Goal: Transaction & Acquisition: Purchase product/service

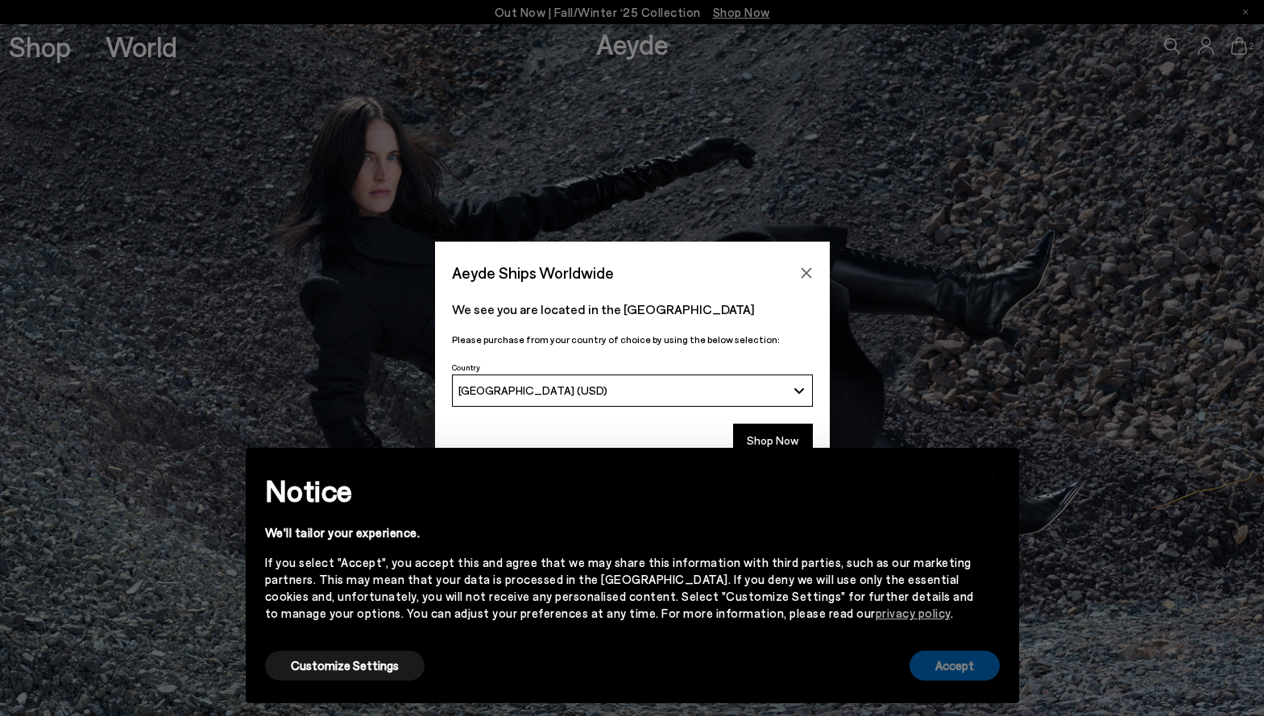
click at [976, 668] on button "Accept" at bounding box center [954, 666] width 90 height 30
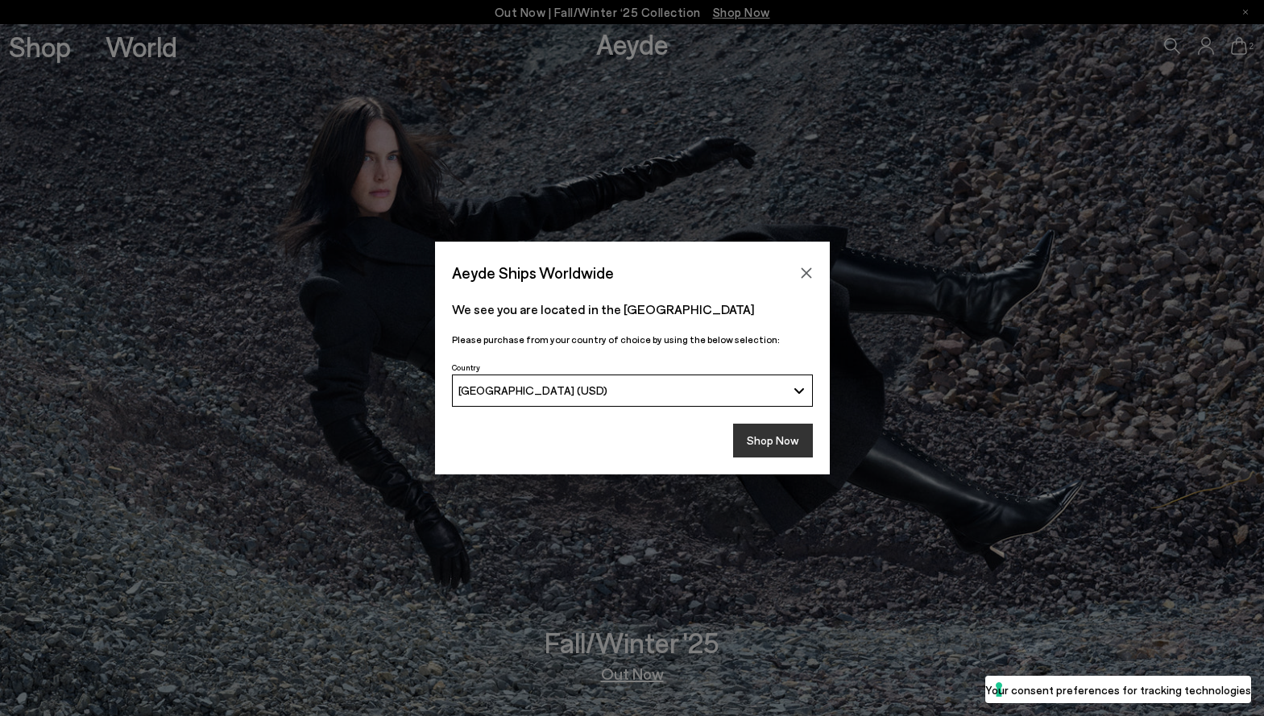
click at [780, 444] on button "Shop Now" at bounding box center [773, 441] width 80 height 34
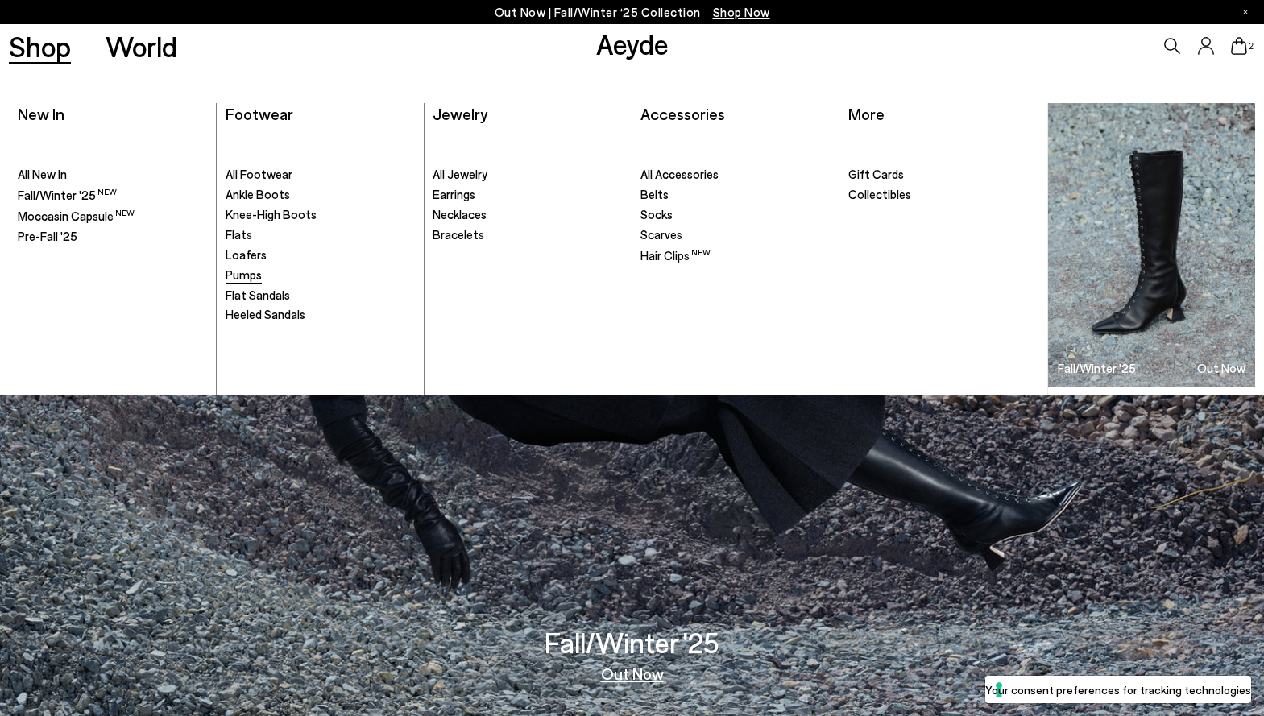
click at [243, 269] on span "Pumps" at bounding box center [244, 274] width 36 height 14
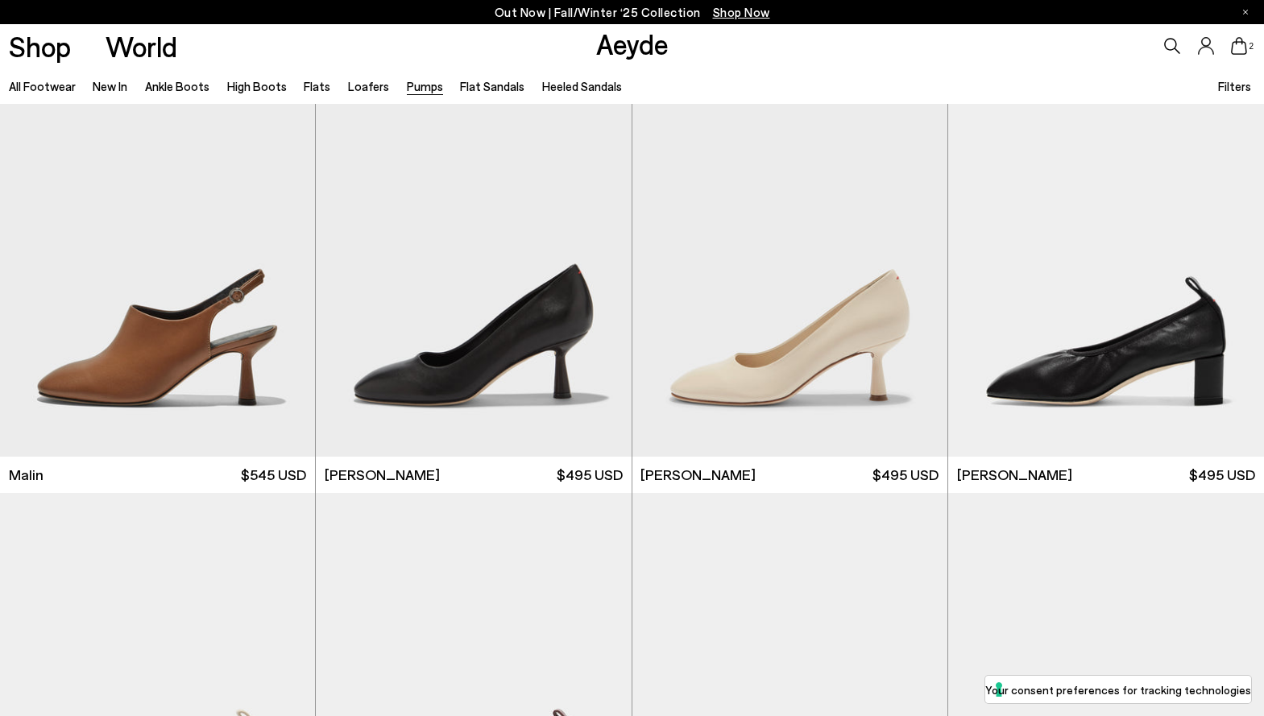
scroll to position [3084, 0]
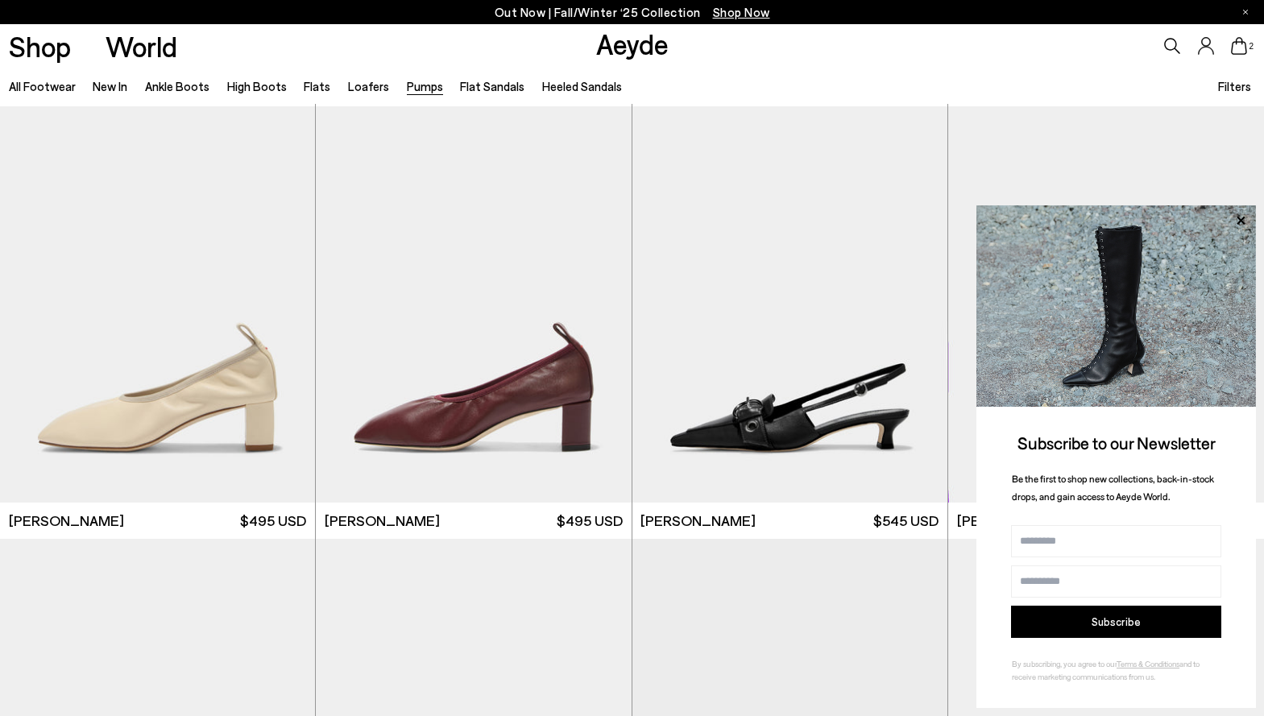
scroll to position [3460, 0]
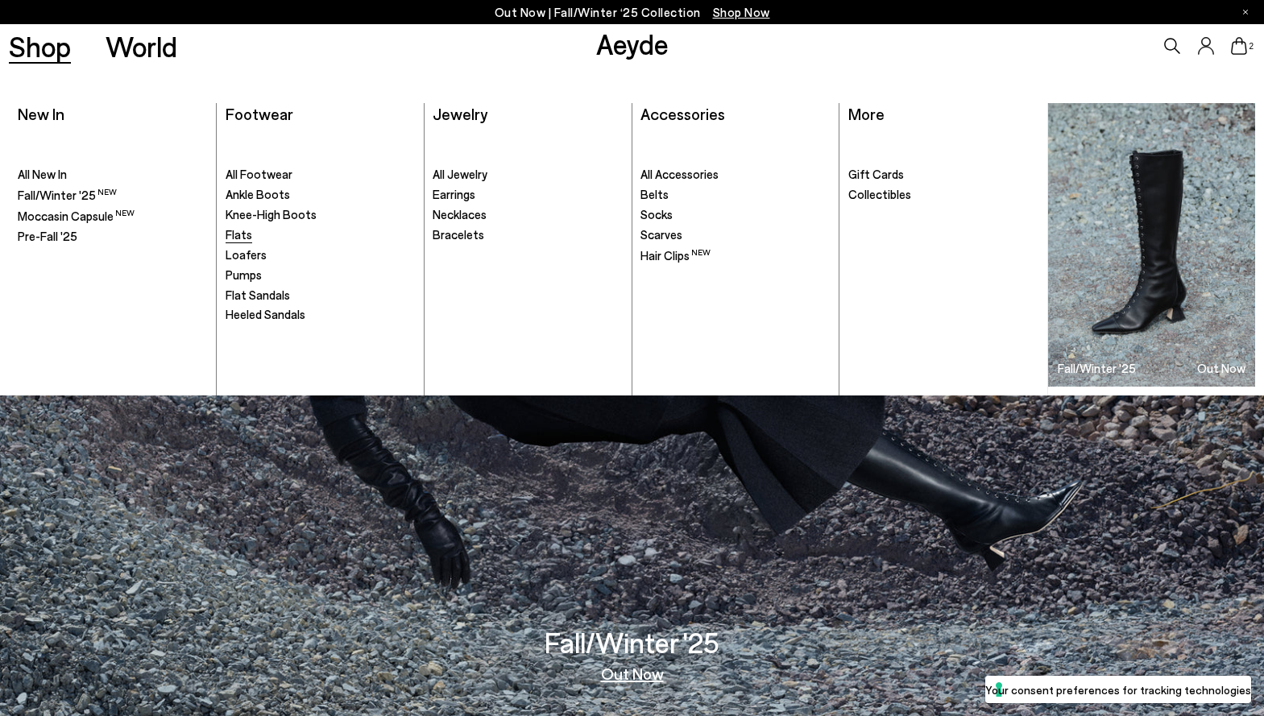
click at [238, 234] on span "Flats" at bounding box center [239, 234] width 27 height 14
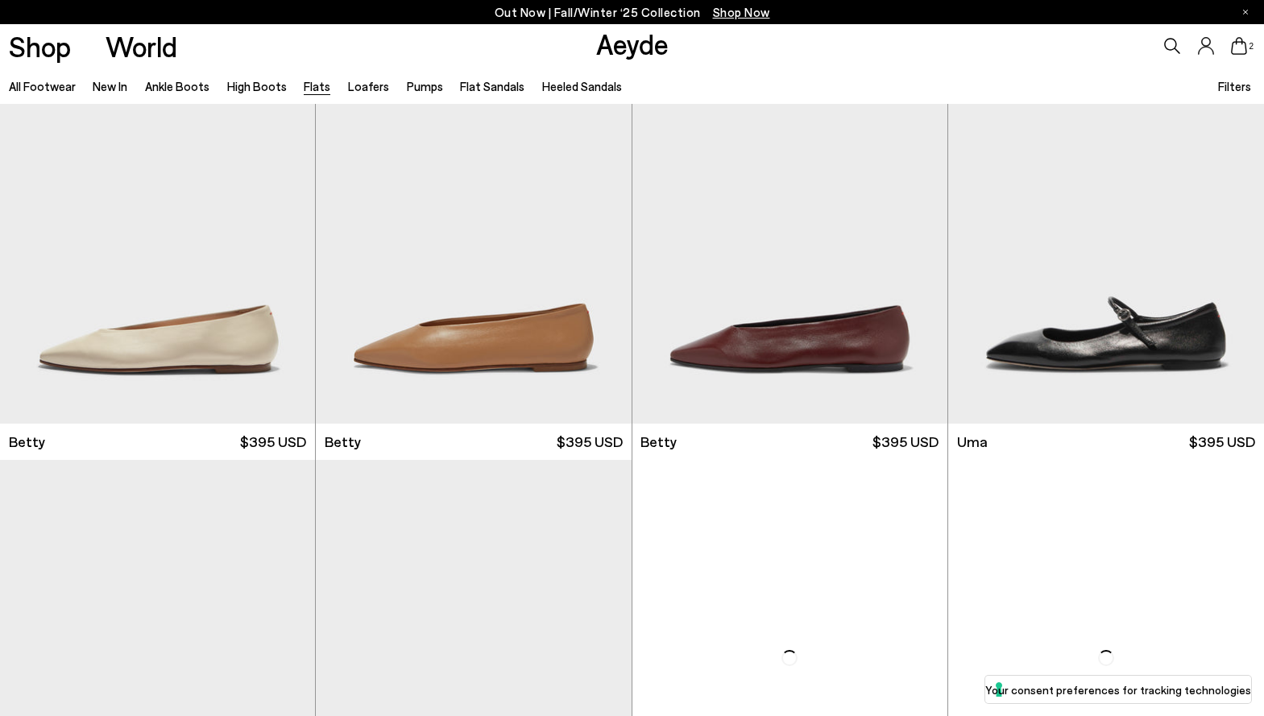
scroll to position [1381, 0]
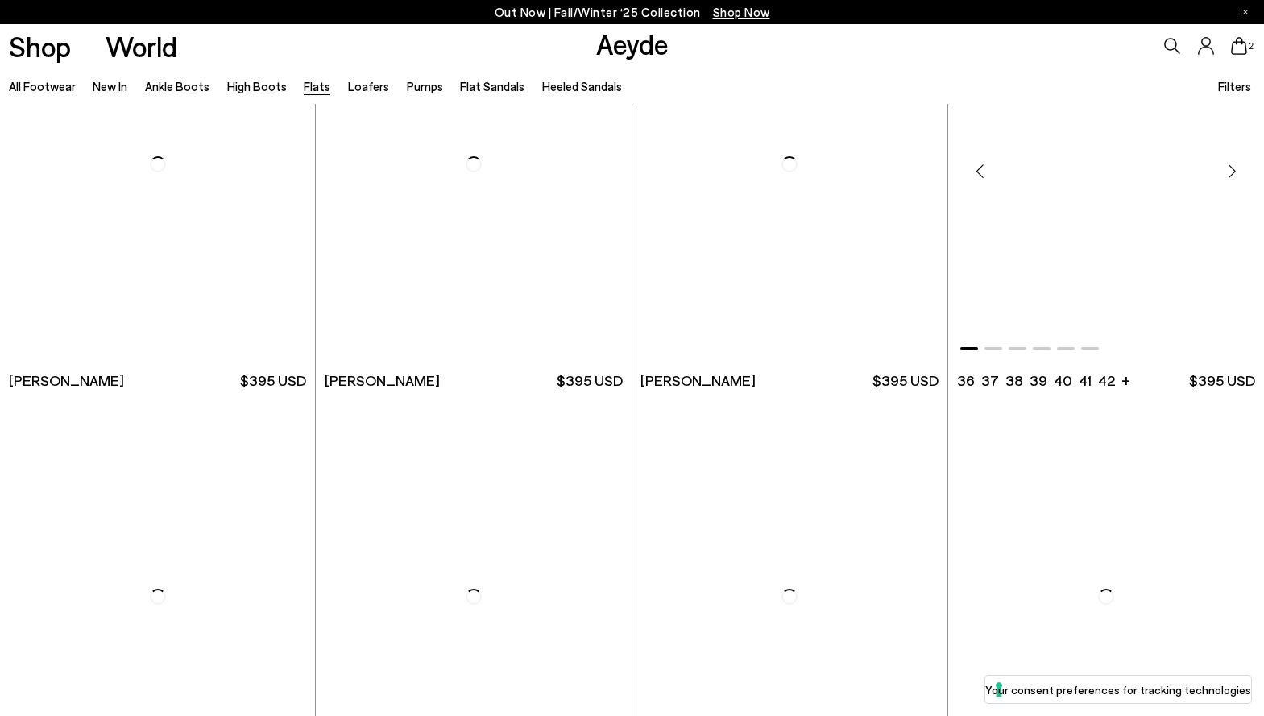
scroll to position [5327, 0]
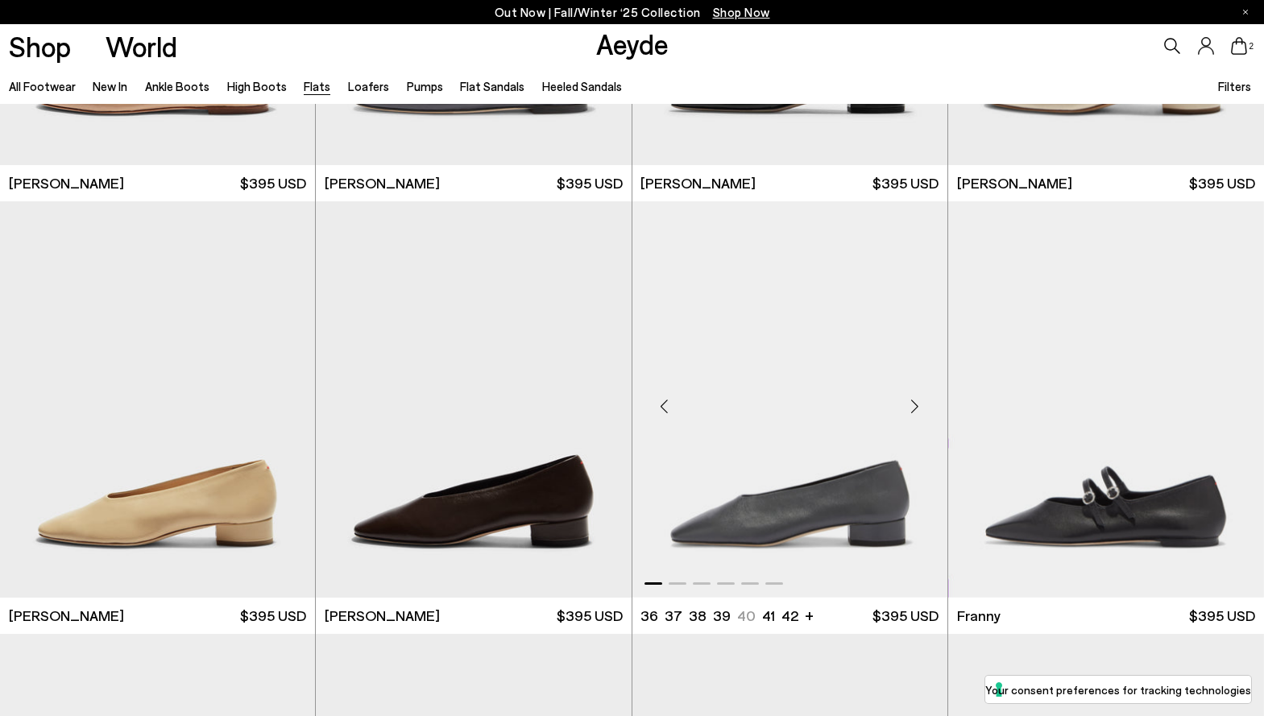
scroll to position [5088, 0]
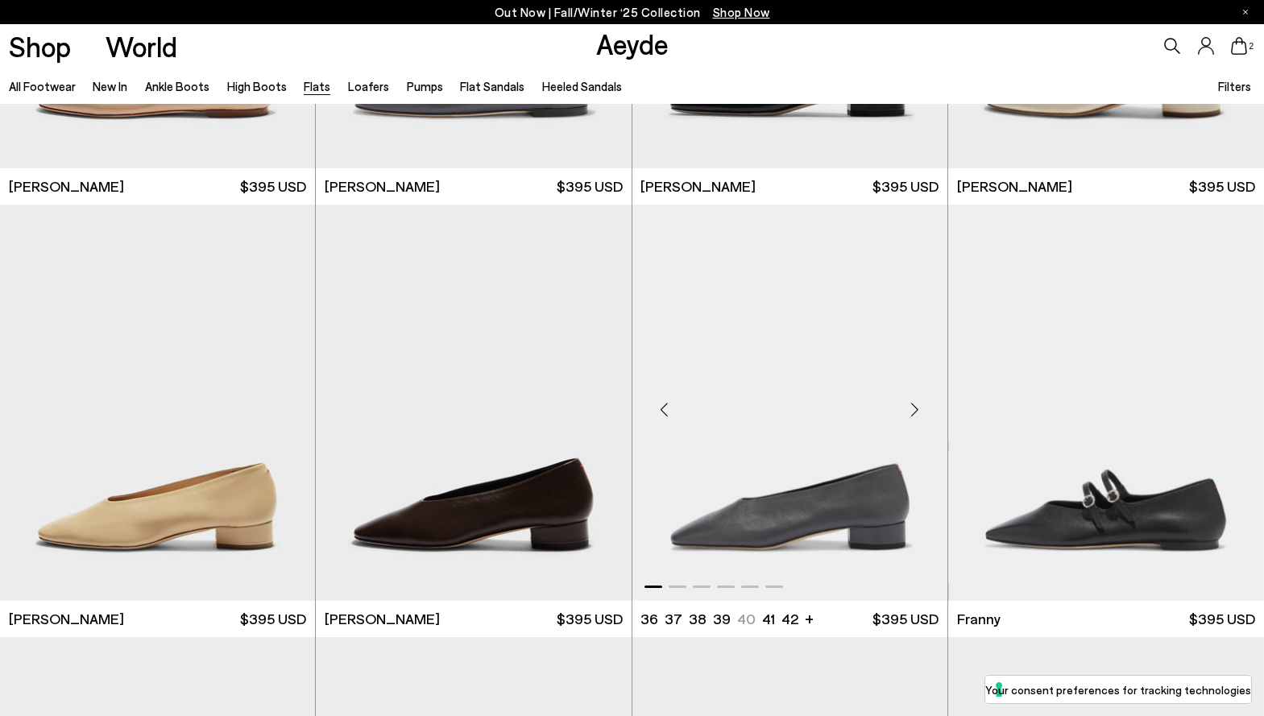
click at [764, 524] on img "1 / 6" at bounding box center [789, 403] width 315 height 396
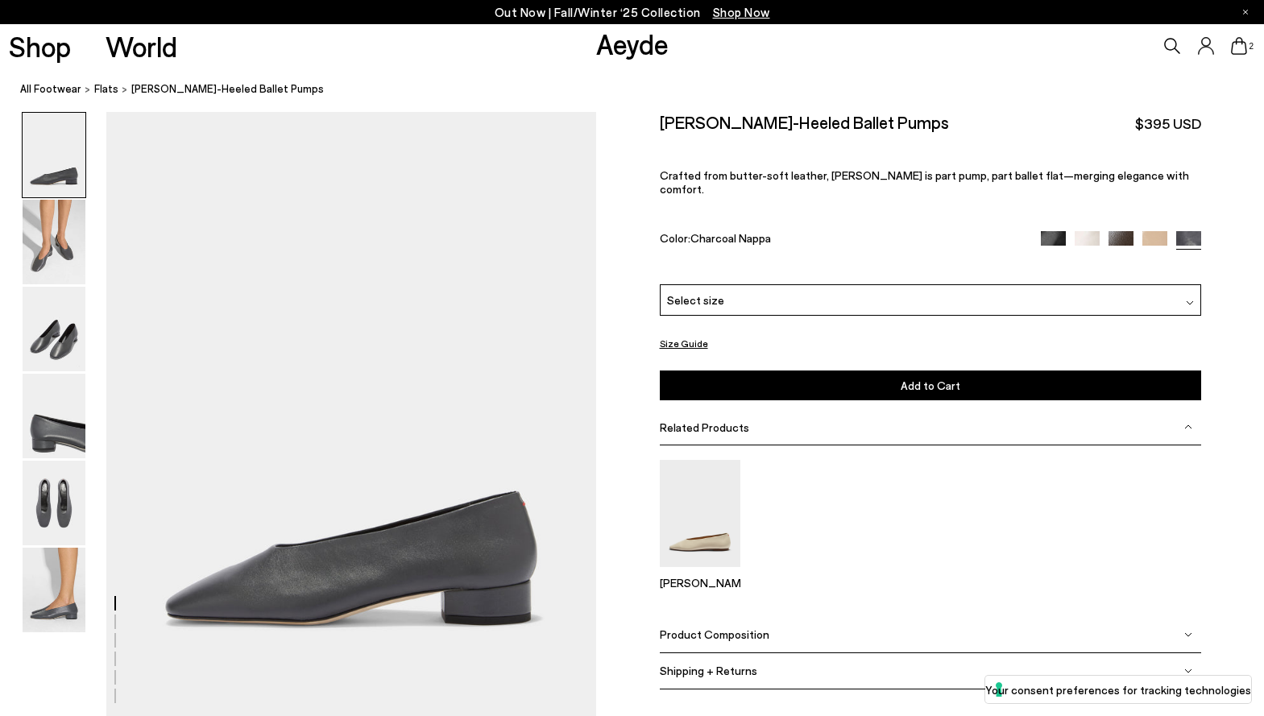
click at [1192, 299] on img at bounding box center [1190, 303] width 8 height 8
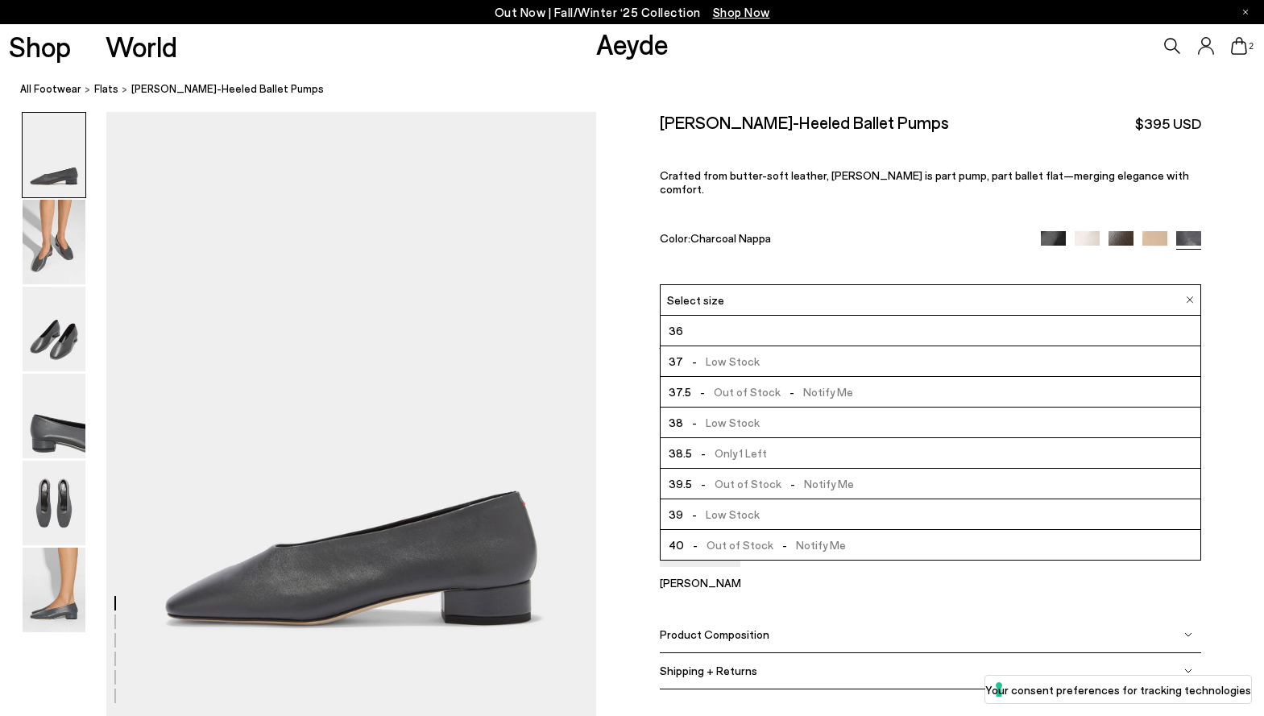
click at [798, 320] on li "36" at bounding box center [930, 331] width 540 height 31
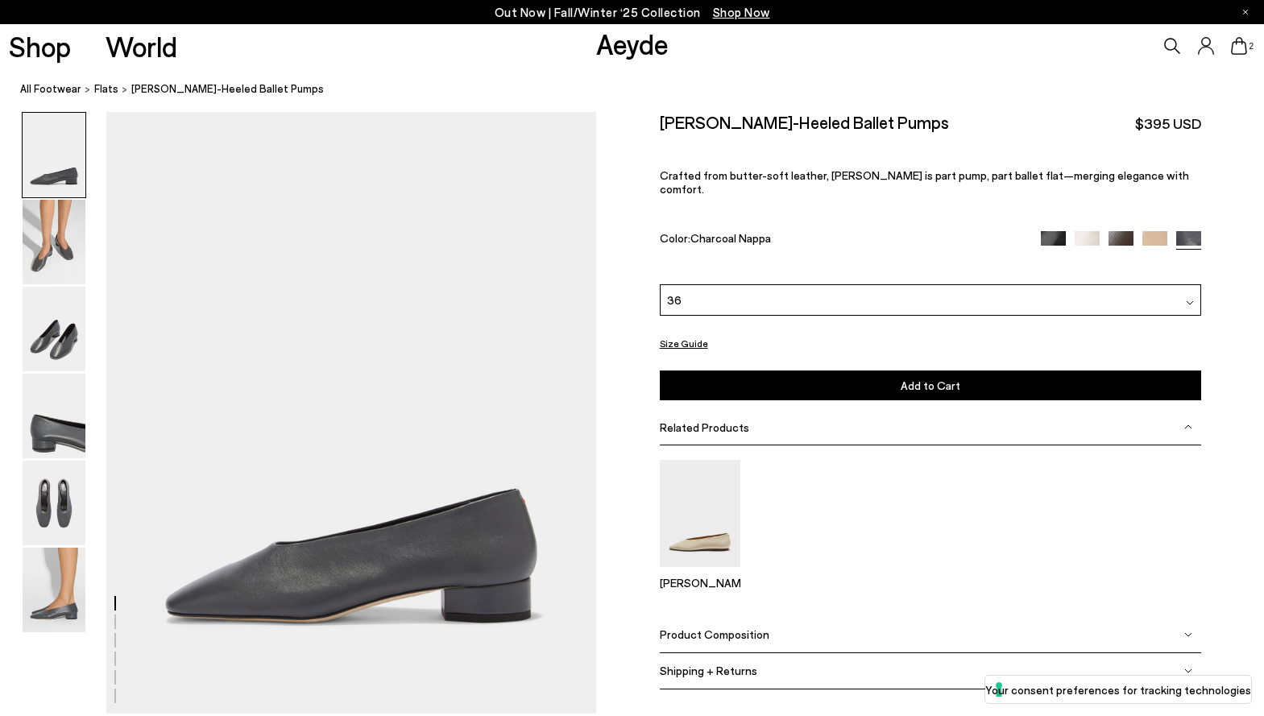
scroll to position [3, 0]
click at [848, 371] on button "Add to Cart Select a Size First" at bounding box center [930, 386] width 541 height 30
